Goal: Task Accomplishment & Management: Complete application form

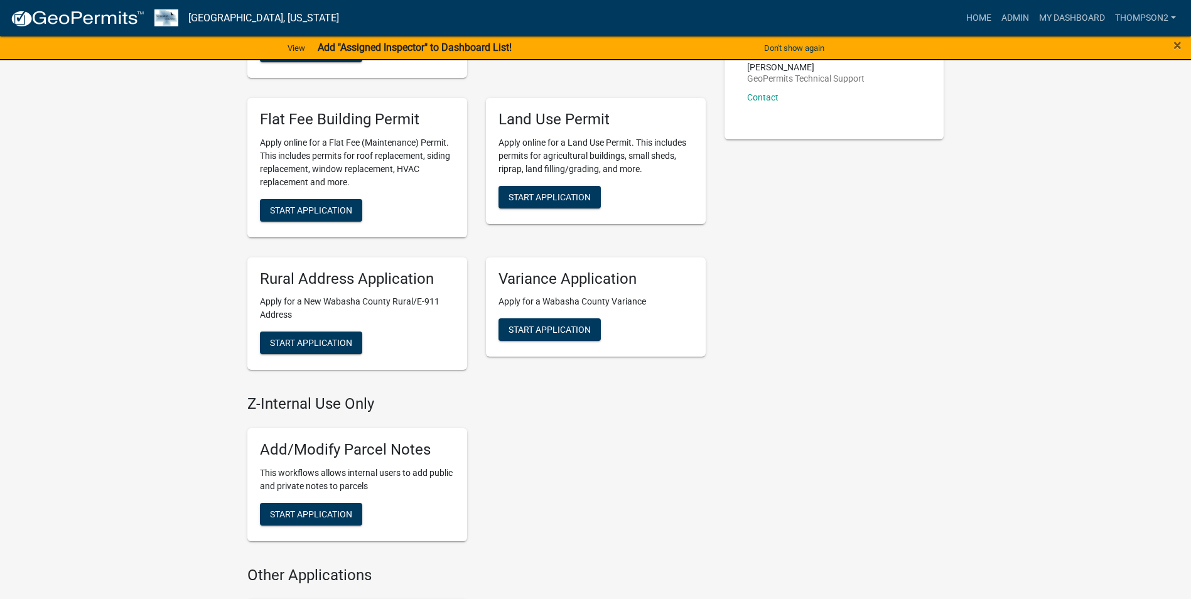
scroll to position [565, 0]
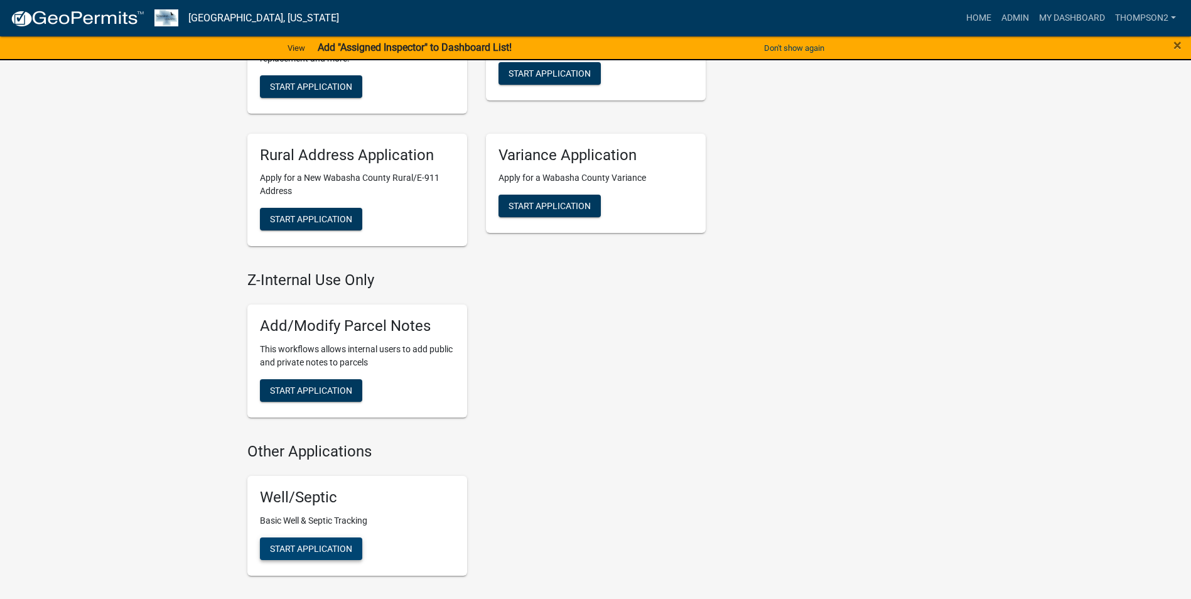
click at [298, 540] on button "Start Application" at bounding box center [311, 549] width 102 height 23
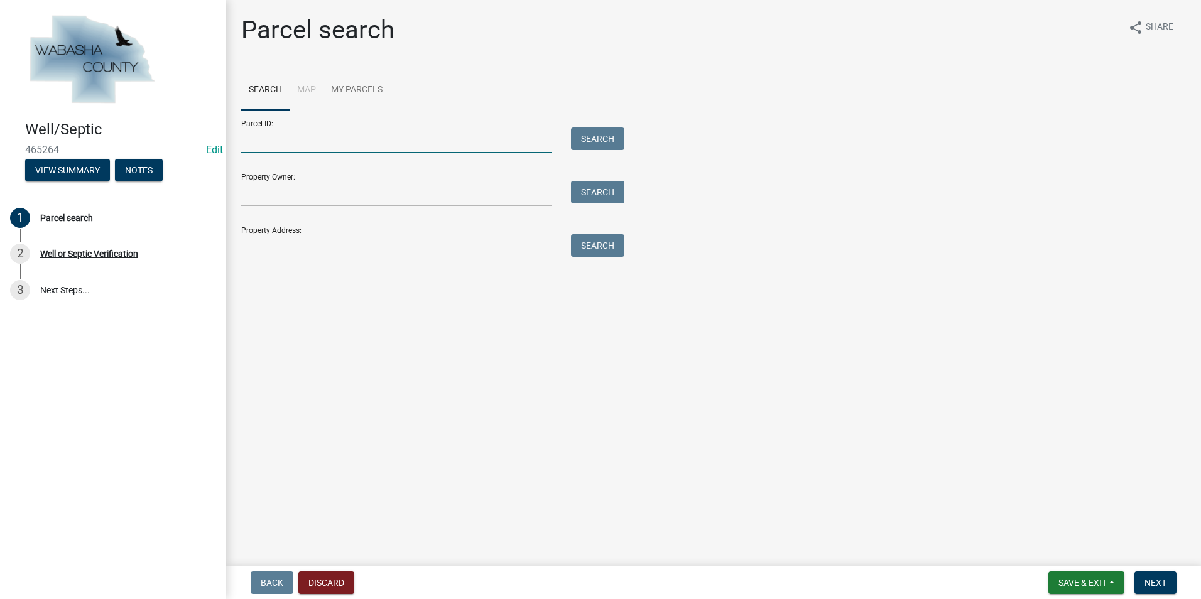
click at [271, 146] on input "Parcel ID:" at bounding box center [396, 140] width 311 height 26
type input "r05.01154.00"
click at [589, 139] on button "Search" at bounding box center [597, 138] width 53 height 23
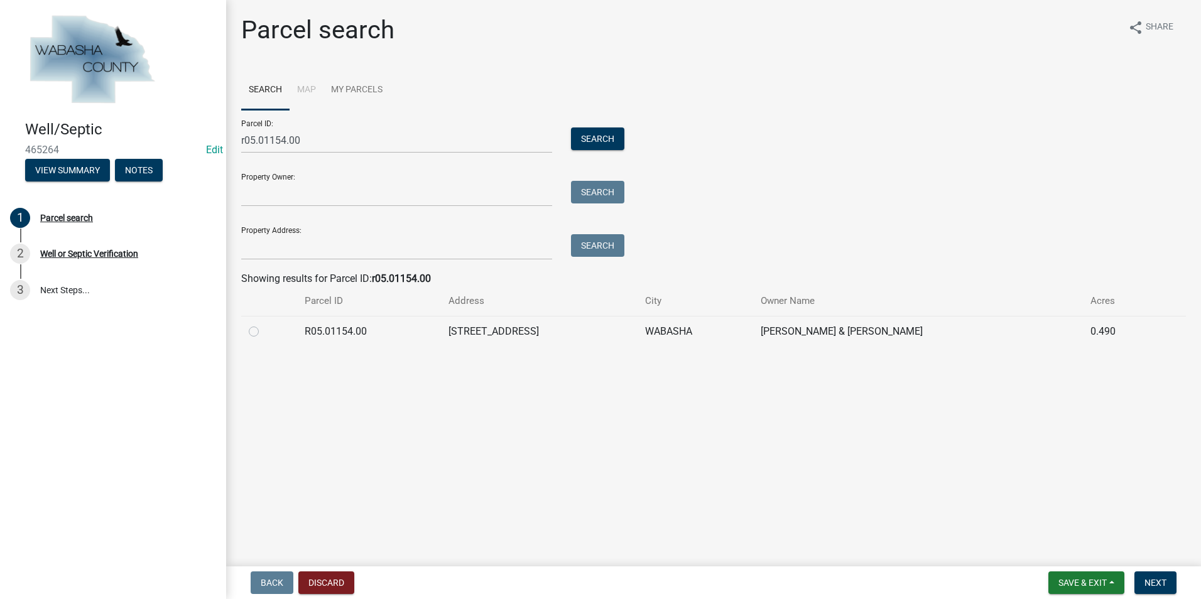
click at [264, 324] on label at bounding box center [264, 324] width 0 height 0
click at [264, 332] on input "radio" at bounding box center [268, 328] width 8 height 8
radio input "true"
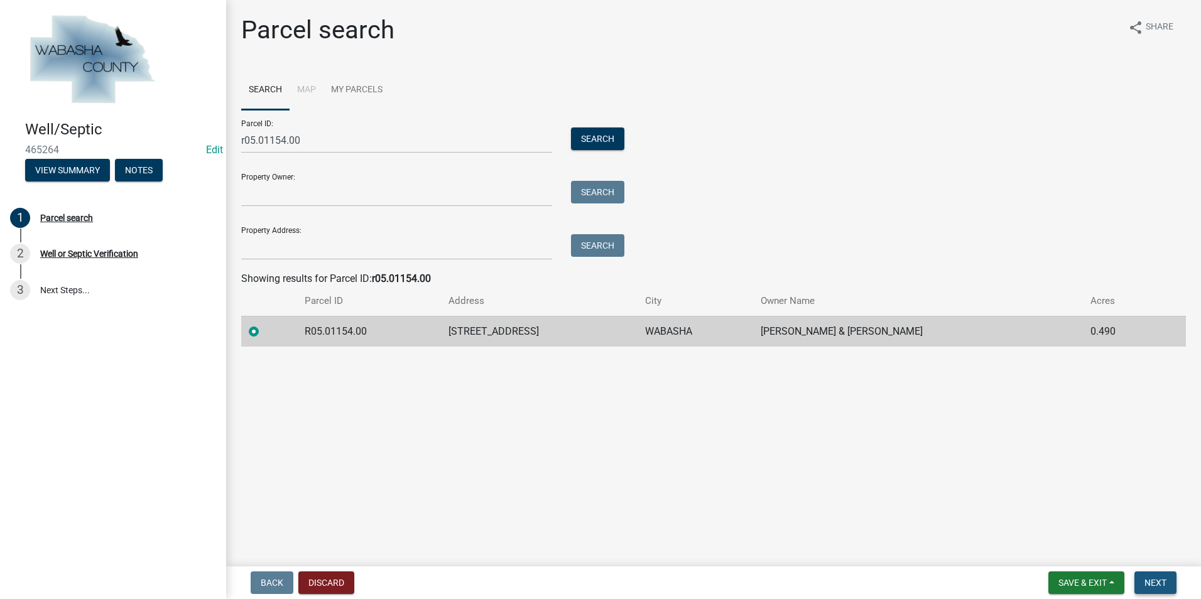
drag, startPoint x: 1152, startPoint y: 583, endPoint x: 1047, endPoint y: 558, distance: 107.9
click at [1152, 583] on span "Next" at bounding box center [1155, 583] width 22 height 10
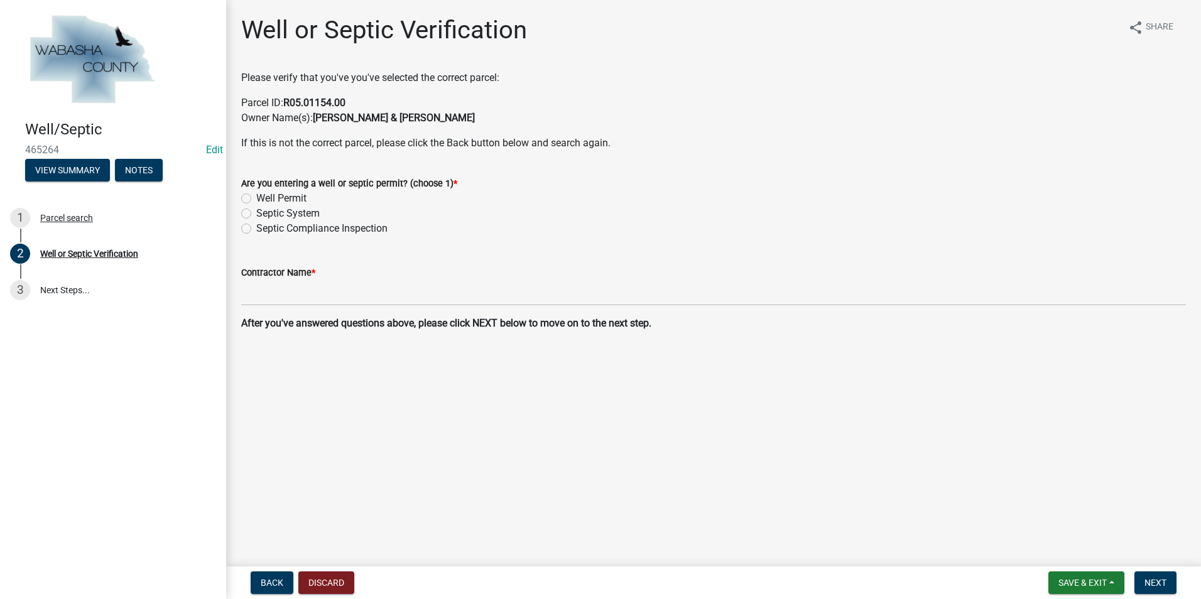
click at [256, 227] on label "Septic Compliance Inspection" at bounding box center [321, 228] width 131 height 15
click at [256, 227] on input "Septic Compliance Inspection" at bounding box center [260, 225] width 8 height 8
radio input "true"
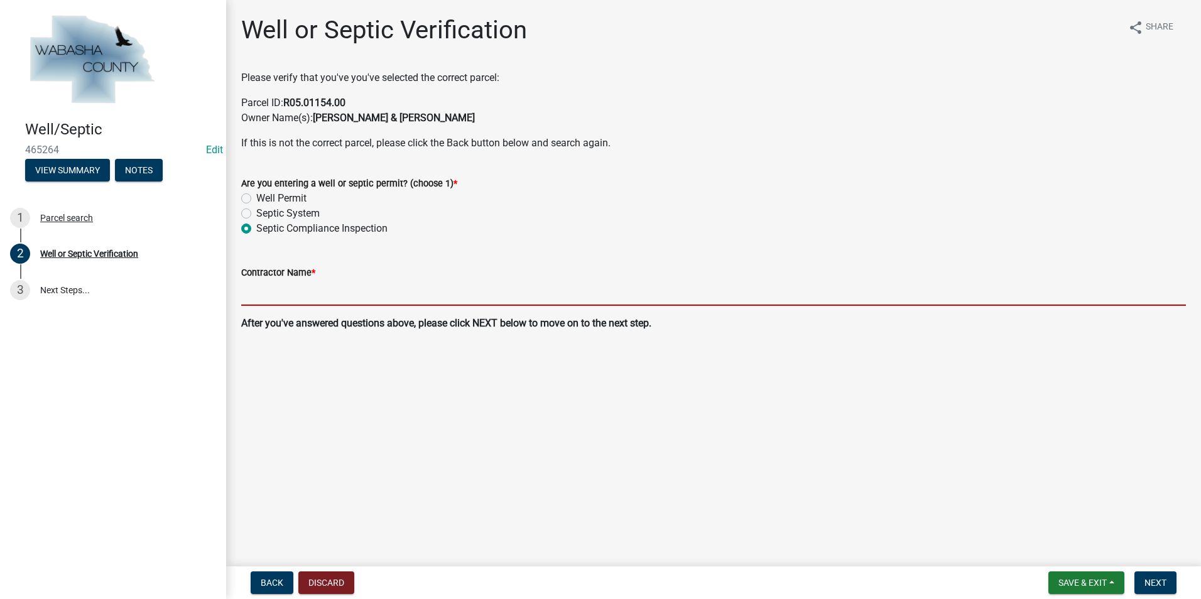
click at [255, 291] on input "Contractor Name *" at bounding box center [713, 293] width 945 height 26
type input "[PERSON_NAME] Septic Inc"
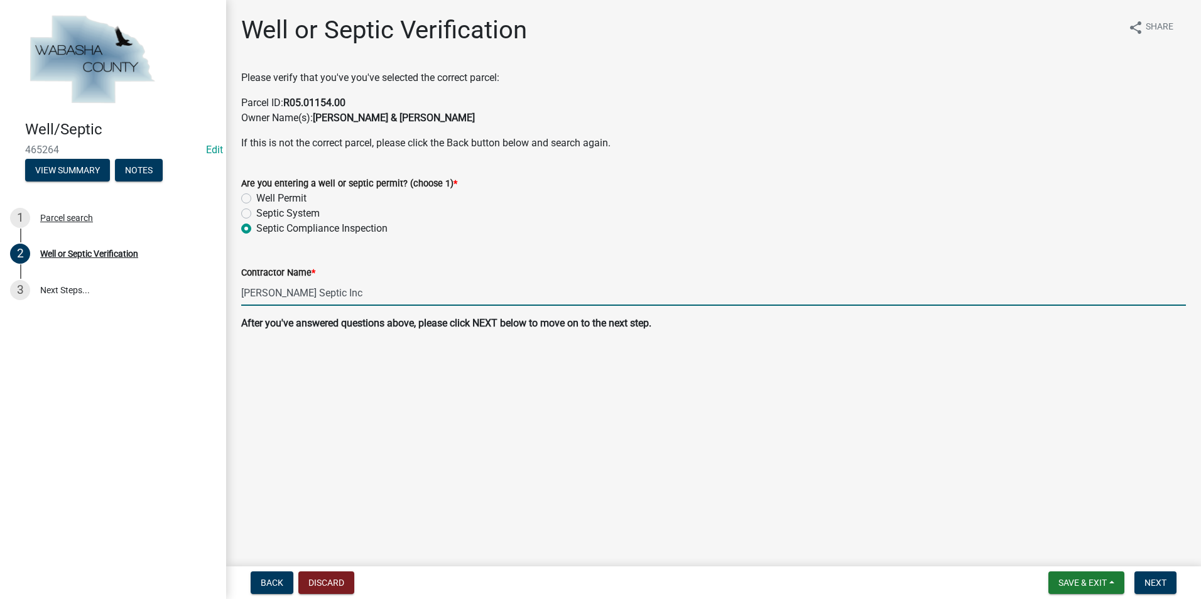
click at [1157, 566] on div "Well/Septic 465264 Edit View Summary Notes 1 Parcel search 2 Well or Septic Ver…" at bounding box center [600, 299] width 1201 height 599
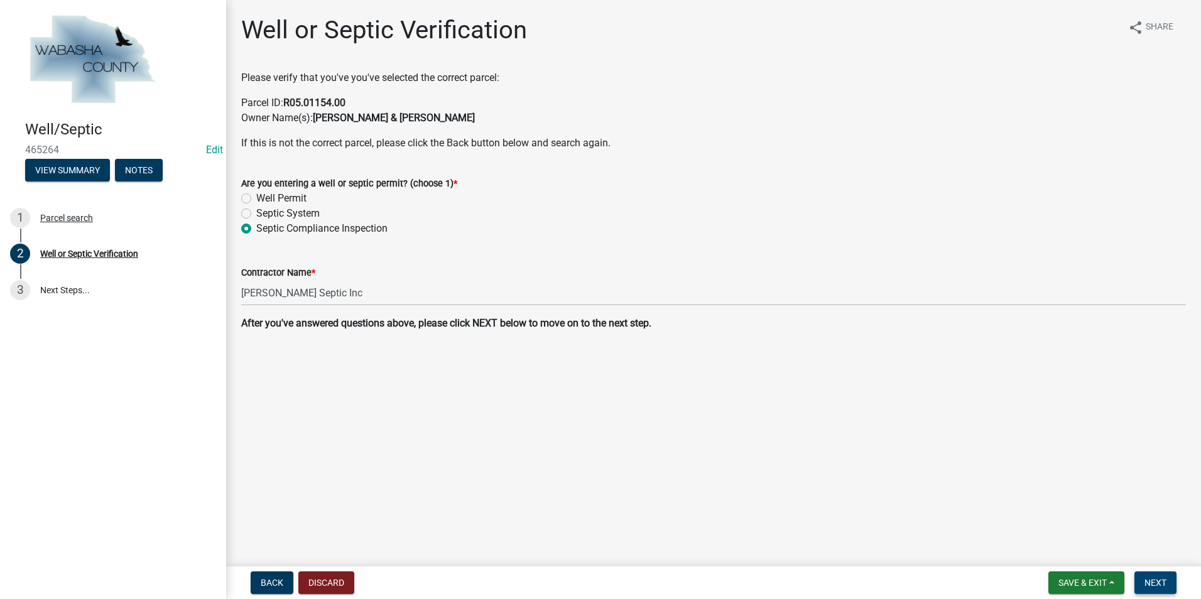
click at [1173, 592] on button "Next" at bounding box center [1155, 583] width 42 height 23
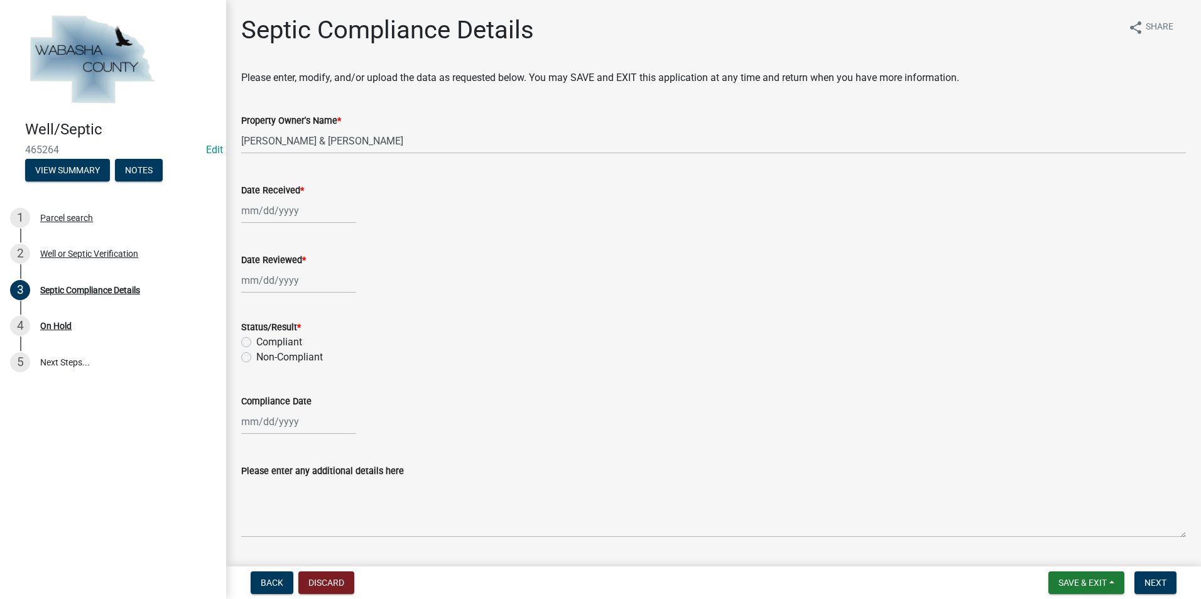
click at [258, 213] on div at bounding box center [298, 211] width 115 height 26
select select "8"
select select "2025"
click at [256, 335] on div "18" at bounding box center [254, 338] width 20 height 20
type input "[DATE]"
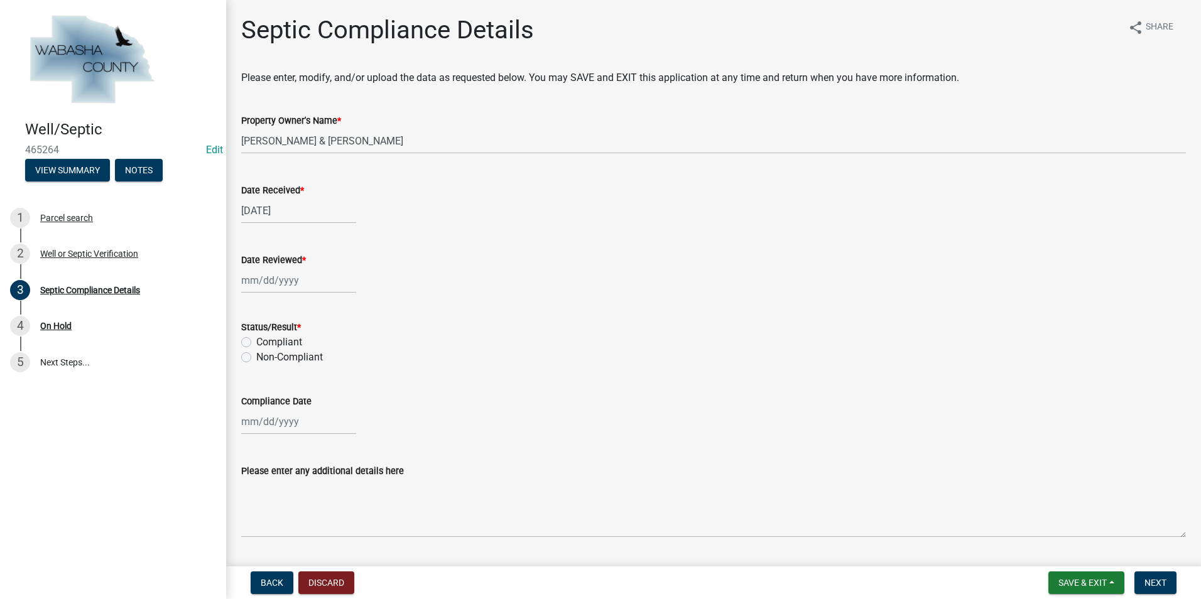
select select "8"
select select "2025"
click at [269, 287] on div "Jan Feb Mar Apr May Jun [DATE] Aug [DATE] 2024 2025 Mo Tu We Th Fr Sa Su 28 29 …" at bounding box center [298, 281] width 115 height 26
click at [259, 404] on div "18" at bounding box center [254, 408] width 20 height 20
type input "[DATE]"
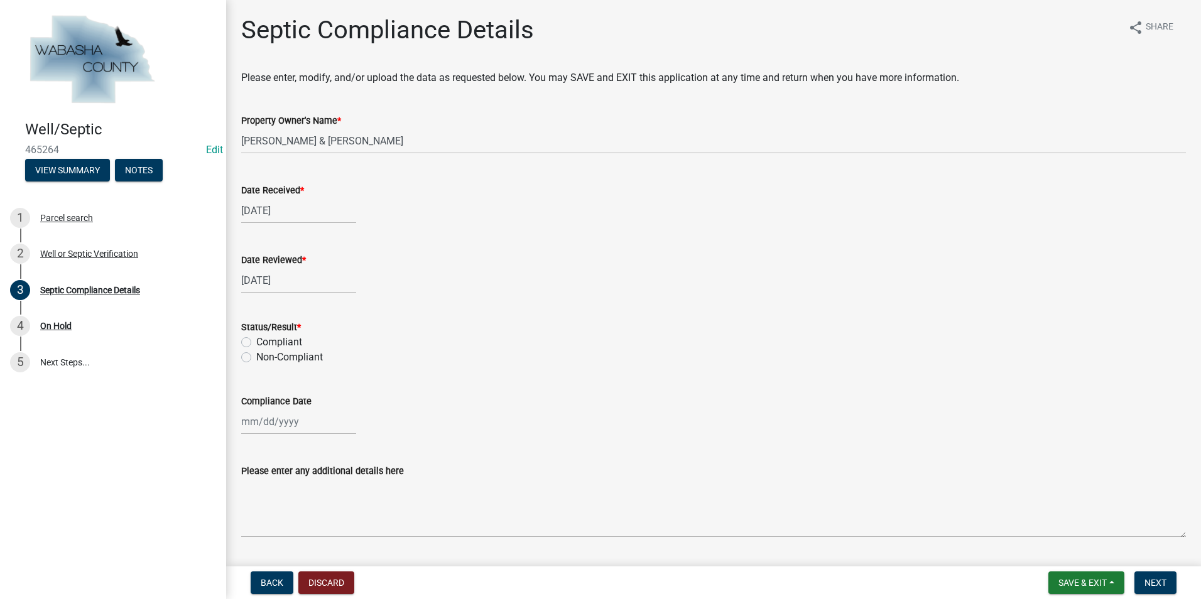
click at [251, 340] on div "Compliant" at bounding box center [713, 342] width 945 height 15
click at [256, 342] on label "Compliant" at bounding box center [279, 342] width 46 height 15
click at [256, 342] on input "Compliant" at bounding box center [260, 339] width 8 height 8
radio input "true"
select select "8"
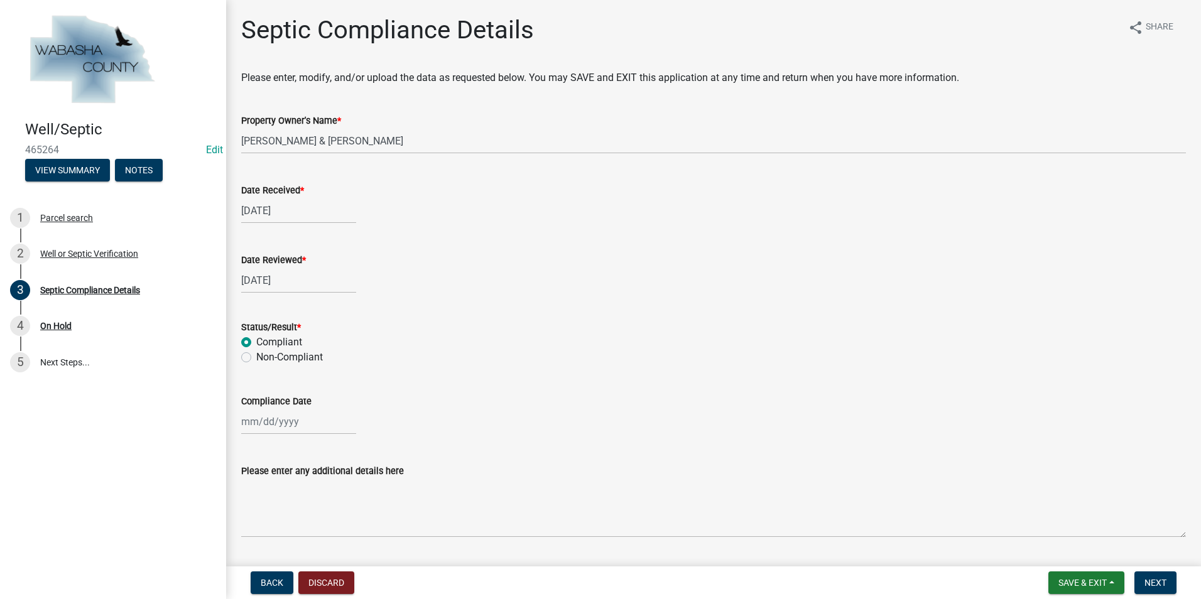
select select "2025"
click at [276, 419] on div "Jan Feb Mar Apr May Jun [DATE] Aug [DATE] 2024 2025 Mo Tu We Th Fr Sa Su 28 29 …" at bounding box center [298, 422] width 115 height 26
click at [293, 335] on div "13" at bounding box center [294, 335] width 20 height 20
type input "[DATE]"
click at [1107, 583] on button "Save & Exit" at bounding box center [1086, 583] width 76 height 23
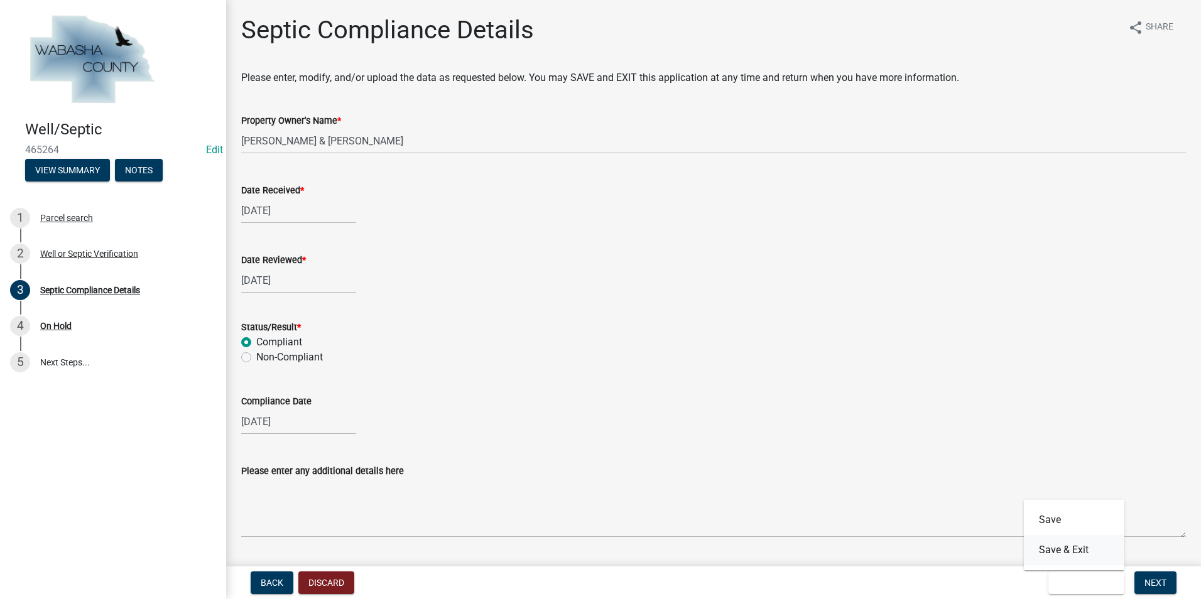
click at [1094, 559] on button "Save & Exit" at bounding box center [1074, 550] width 100 height 30
